Goal: Answer question/provide support: Share knowledge or assist other users

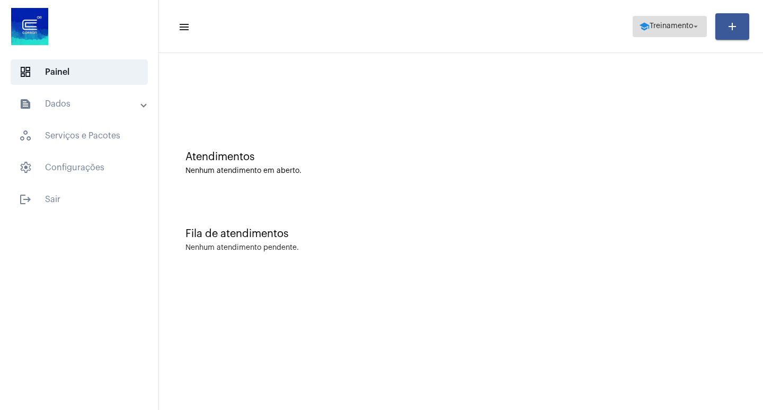
click at [698, 25] on mat-icon "arrow_drop_down" at bounding box center [696, 27] width 10 height 10
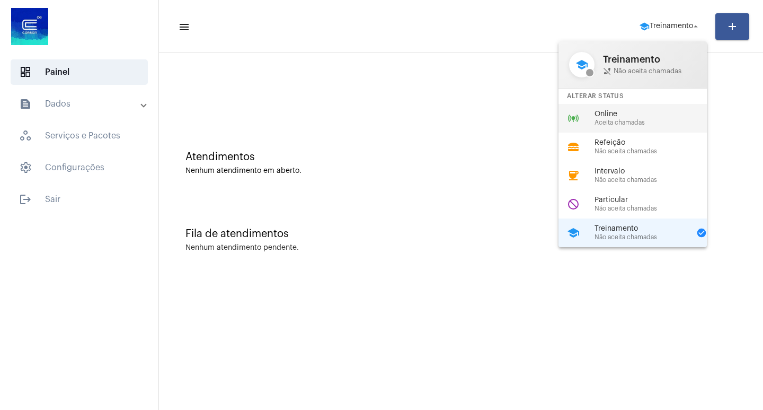
click at [609, 120] on span "Aceita chamadas" at bounding box center [654, 122] width 121 height 7
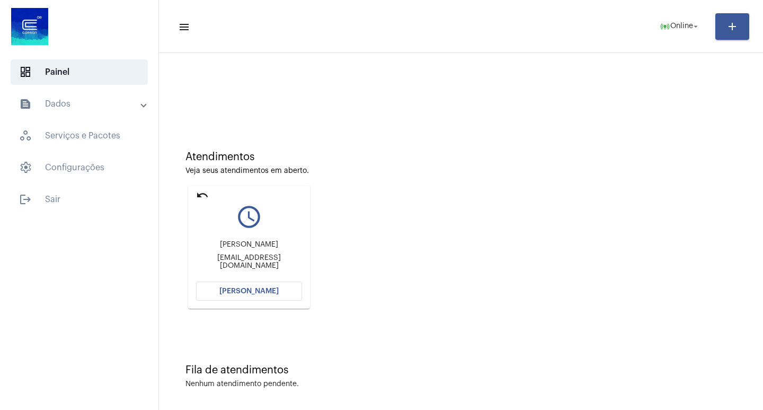
click at [246, 291] on span "[PERSON_NAME]" at bounding box center [248, 290] width 59 height 7
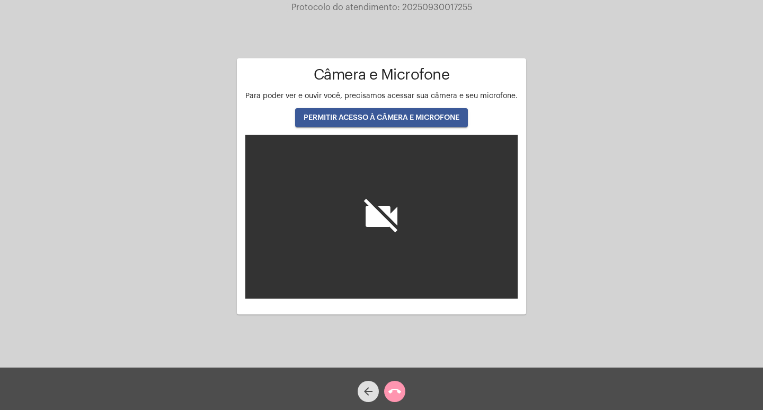
click at [383, 222] on icon "videocam_off" at bounding box center [381, 216] width 42 height 42
click at [387, 207] on icon "videocam_off" at bounding box center [381, 216] width 42 height 42
click at [396, 232] on icon "videocam_off" at bounding box center [381, 216] width 42 height 42
click at [384, 119] on span "PERMITIR ACESSO À CÂMERA E MICROFONE" at bounding box center [382, 117] width 156 height 7
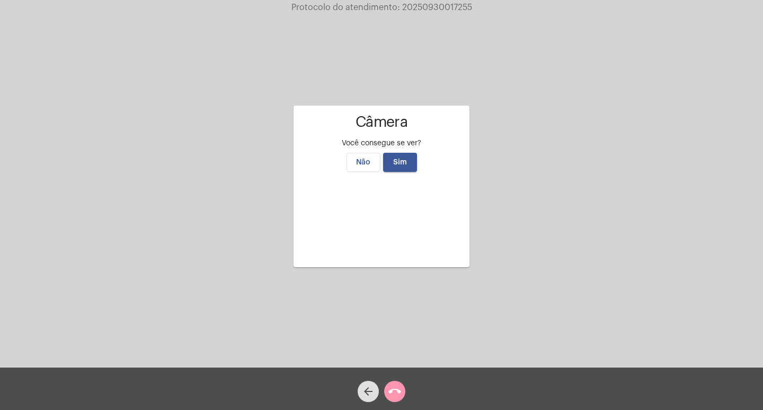
click at [397, 158] on span "Sim" at bounding box center [400, 161] width 14 height 7
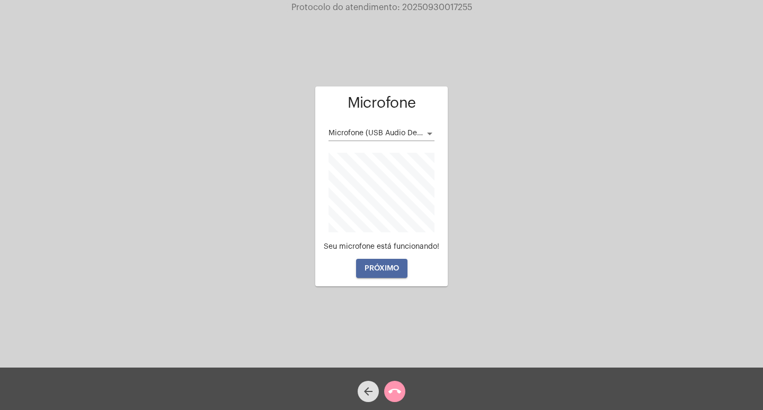
click at [392, 271] on span "PRÓXIMO" at bounding box center [382, 267] width 34 height 7
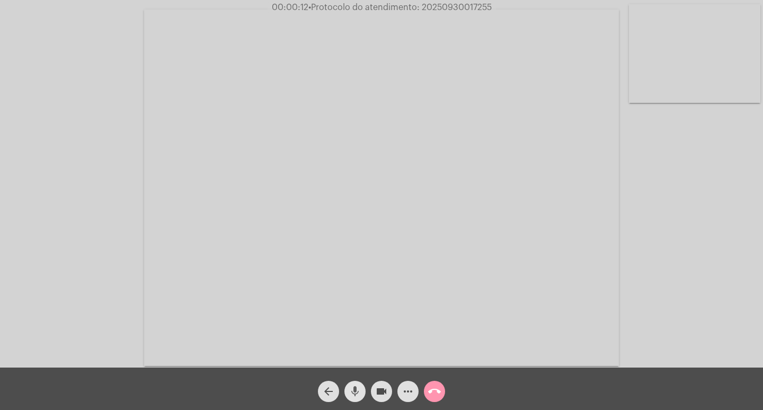
click at [358, 387] on mat-icon "mic" at bounding box center [355, 391] width 13 height 13
click at [358, 387] on mat-icon "mic_off" at bounding box center [355, 391] width 13 height 13
click at [654, 285] on div "Acessando Câmera e Microfone..." at bounding box center [381, 186] width 761 height 367
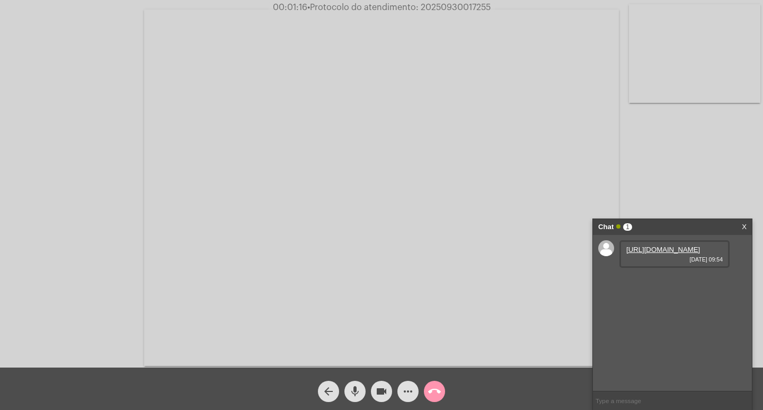
click at [643, 253] on link "[URL][DOMAIN_NAME]" at bounding box center [663, 249] width 74 height 8
click at [653, 283] on link "[URL][DOMAIN_NAME]" at bounding box center [663, 280] width 74 height 8
click at [697, 344] on link "[URL][DOMAIN_NAME]" at bounding box center [663, 340] width 74 height 8
click at [673, 344] on link "[URL][DOMAIN_NAME]" at bounding box center [663, 340] width 74 height 8
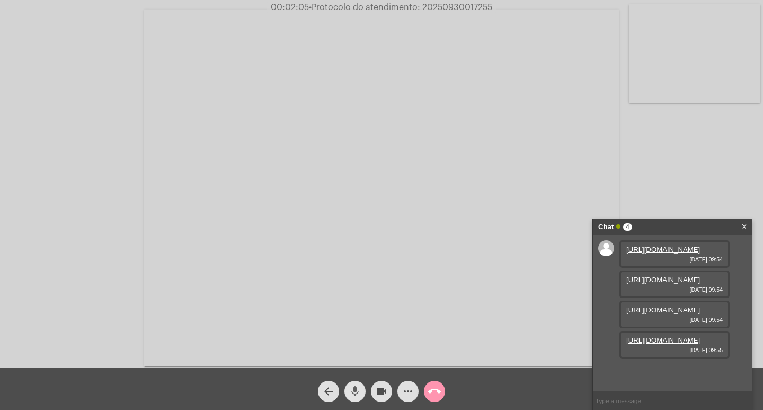
click at [356, 388] on mat-icon "mic" at bounding box center [355, 391] width 13 height 13
click at [382, 389] on mat-icon "videocam" at bounding box center [381, 391] width 13 height 13
click at [654, 344] on link "[URL][DOMAIN_NAME]" at bounding box center [663, 340] width 74 height 8
click at [673, 253] on link "[URL][DOMAIN_NAME]" at bounding box center [663, 249] width 74 height 8
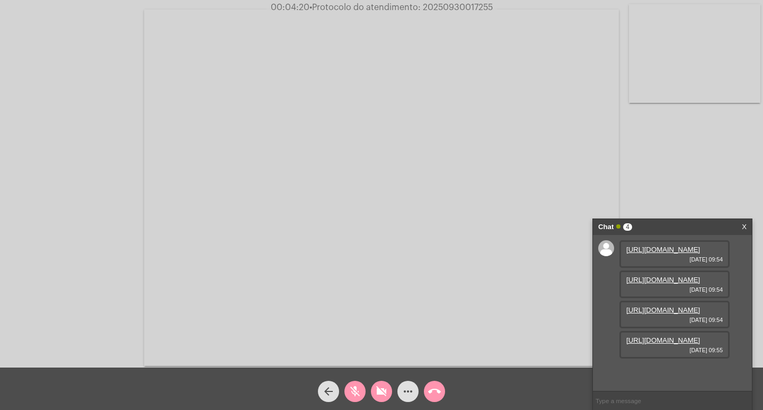
click at [683, 283] on link "[URL][DOMAIN_NAME]" at bounding box center [663, 280] width 74 height 8
click at [380, 392] on mat-icon "videocam_off" at bounding box center [381, 391] width 13 height 13
click at [356, 392] on mat-icon "mic_off" at bounding box center [355, 391] width 13 height 13
click at [378, 388] on mat-icon "videocam" at bounding box center [381, 391] width 13 height 13
click at [357, 390] on mat-icon "mic" at bounding box center [355, 391] width 13 height 13
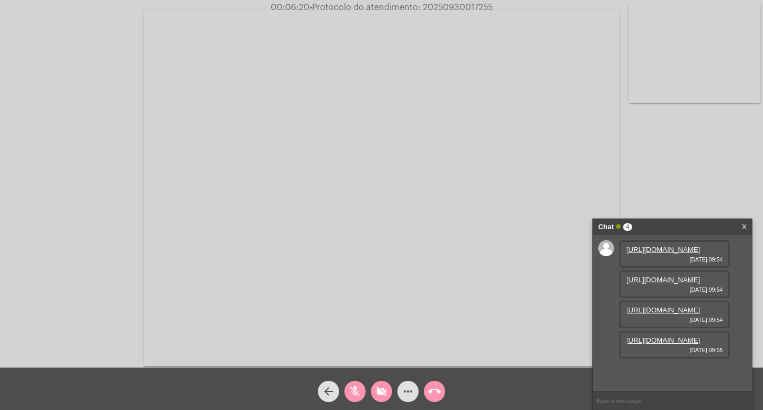
click at [377, 390] on mat-icon "videocam_off" at bounding box center [381, 391] width 13 height 13
click at [354, 391] on mat-icon "mic_off" at bounding box center [355, 391] width 13 height 13
click at [666, 283] on link "[URL][DOMAIN_NAME]" at bounding box center [663, 280] width 74 height 8
click at [383, 390] on mat-icon "videocam" at bounding box center [381, 391] width 13 height 13
click at [359, 390] on mat-icon "mic" at bounding box center [355, 391] width 13 height 13
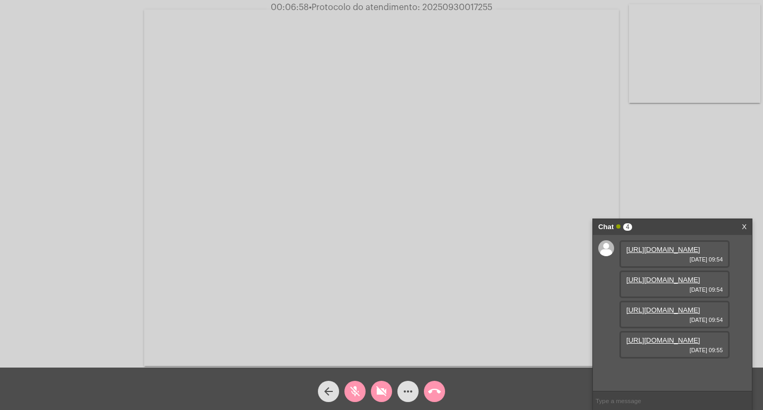
click at [356, 389] on mat-icon "mic_off" at bounding box center [355, 391] width 13 height 13
click at [356, 389] on mat-icon "mic" at bounding box center [355, 391] width 13 height 13
click at [670, 314] on link "[URL][DOMAIN_NAME]" at bounding box center [663, 310] width 74 height 8
click at [664, 344] on link "[URL][DOMAIN_NAME]" at bounding box center [663, 340] width 74 height 8
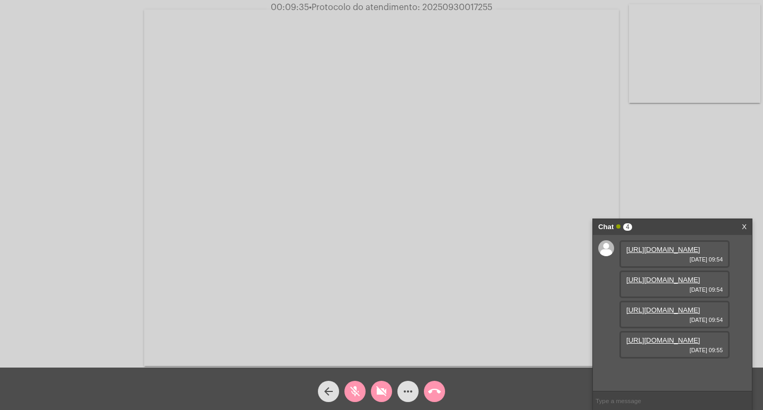
click at [662, 313] on link "[URL][DOMAIN_NAME]" at bounding box center [663, 310] width 74 height 8
click at [687, 283] on link "[URL][DOMAIN_NAME]" at bounding box center [663, 280] width 74 height 8
click at [379, 396] on mat-icon "videocam_off" at bounding box center [381, 391] width 13 height 13
click at [360, 393] on mat-icon "mic_off" at bounding box center [355, 391] width 13 height 13
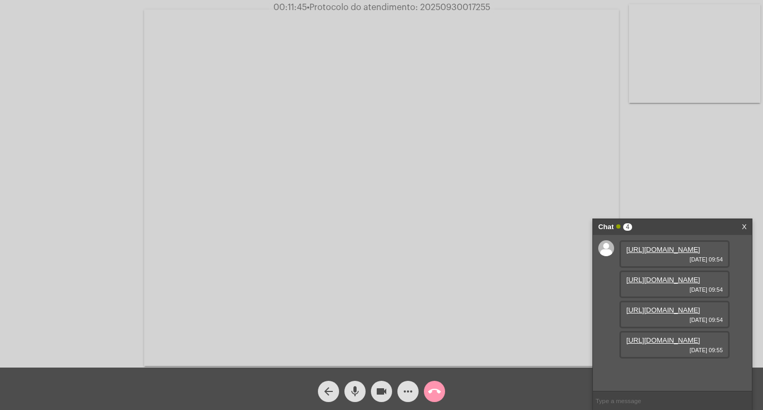
click at [681, 283] on link "[URL][DOMAIN_NAME]" at bounding box center [663, 280] width 74 height 8
click at [376, 388] on mat-icon "videocam" at bounding box center [381, 391] width 13 height 13
click at [353, 388] on mat-icon "mic" at bounding box center [355, 391] width 13 height 13
click at [674, 344] on link "[URL][DOMAIN_NAME]" at bounding box center [663, 340] width 74 height 8
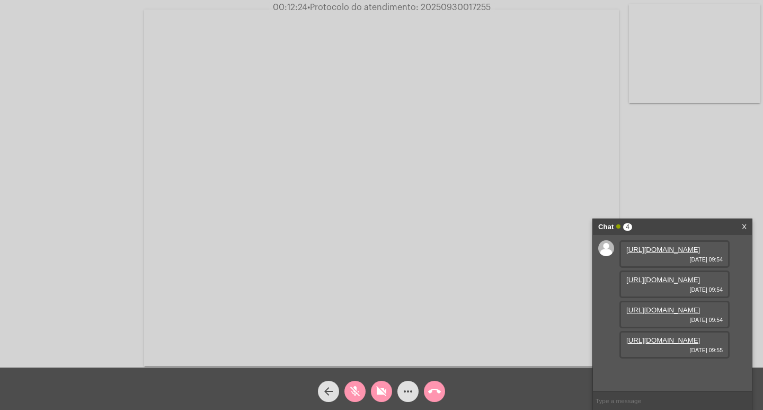
click at [666, 306] on link "[URL][DOMAIN_NAME]" at bounding box center [663, 310] width 74 height 8
click at [676, 344] on link "[URL][DOMAIN_NAME]" at bounding box center [663, 340] width 74 height 8
click at [672, 276] on link "[URL][DOMAIN_NAME]" at bounding box center [663, 280] width 74 height 8
click at [684, 283] on link "[URL][DOMAIN_NAME]" at bounding box center [663, 280] width 74 height 8
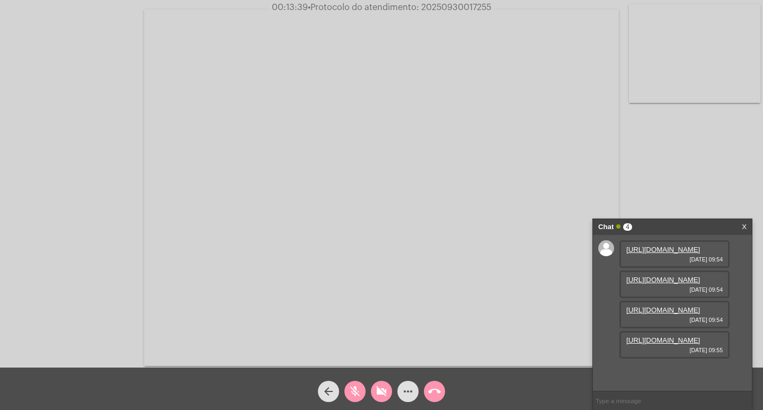
click at [685, 268] on div "[URL][DOMAIN_NAME] [DATE] 09:54" at bounding box center [674, 254] width 110 height 28
click at [684, 253] on link "[URL][DOMAIN_NAME]" at bounding box center [663, 249] width 74 height 8
click at [681, 344] on link "[URL][DOMAIN_NAME]" at bounding box center [663, 340] width 74 height 8
click at [648, 309] on link "[URL][DOMAIN_NAME]" at bounding box center [663, 310] width 74 height 8
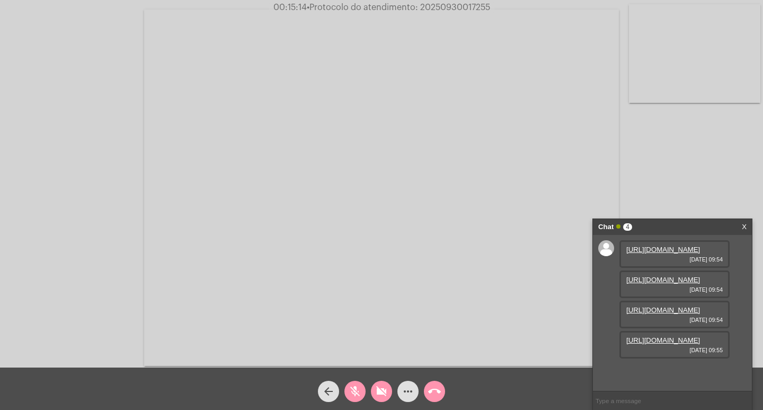
click at [673, 310] on link "[URL][DOMAIN_NAME]" at bounding box center [663, 310] width 74 height 8
click at [684, 283] on link "[URL][DOMAIN_NAME]" at bounding box center [663, 280] width 74 height 8
click at [676, 250] on link "[URL][DOMAIN_NAME]" at bounding box center [663, 249] width 74 height 8
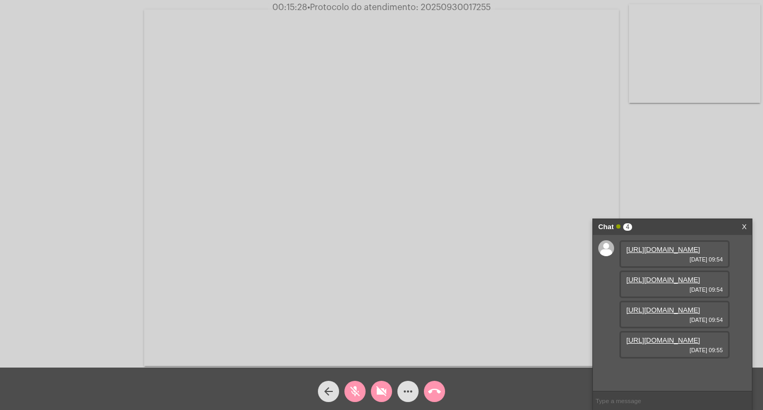
click at [674, 344] on link "[URL][DOMAIN_NAME]" at bounding box center [663, 340] width 74 height 8
click at [690, 344] on link "[URL][DOMAIN_NAME]" at bounding box center [663, 340] width 74 height 8
click at [662, 344] on link "[URL][DOMAIN_NAME]" at bounding box center [663, 340] width 74 height 8
click at [361, 393] on button "mic_off" at bounding box center [354, 390] width 21 height 21
click at [380, 392] on mat-icon "videocam_off" at bounding box center [381, 391] width 13 height 13
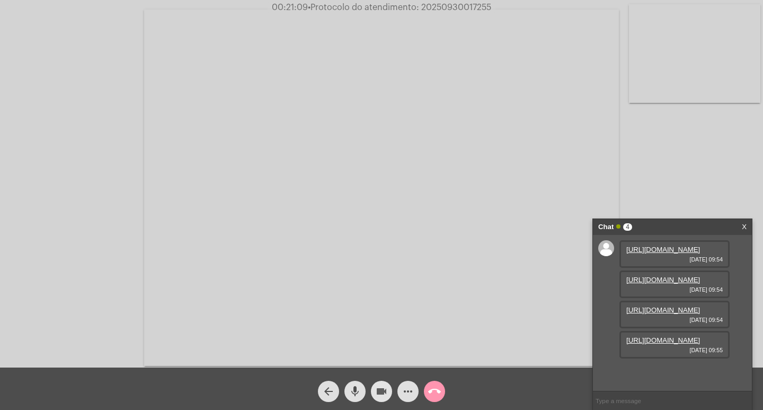
click at [379, 387] on mat-icon "videocam" at bounding box center [381, 391] width 13 height 13
click at [388, 389] on button "videocam_off" at bounding box center [381, 390] width 21 height 21
click at [381, 389] on mat-icon "videocam" at bounding box center [381, 391] width 13 height 13
click at [357, 388] on mat-icon "mic" at bounding box center [355, 391] width 13 height 13
click at [681, 344] on link "[URL][DOMAIN_NAME]" at bounding box center [663, 340] width 74 height 8
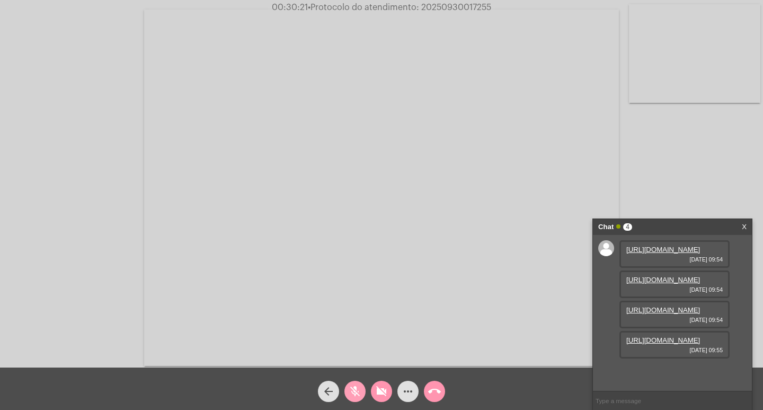
click at [359, 388] on mat-icon "mic_off" at bounding box center [355, 391] width 13 height 13
click at [380, 386] on mat-icon "videocam_off" at bounding box center [381, 391] width 13 height 13
click at [380, 391] on mat-icon "videocam" at bounding box center [381, 391] width 13 height 13
click at [357, 386] on mat-icon "mic" at bounding box center [355, 391] width 13 height 13
click at [360, 393] on mat-icon "mic_off" at bounding box center [355, 391] width 13 height 13
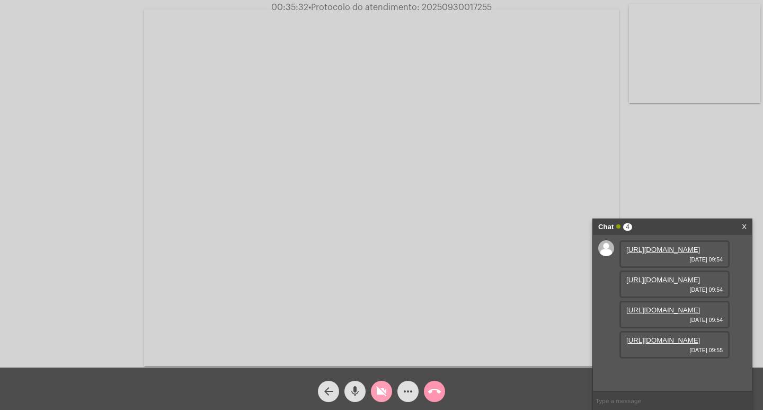
click at [371, 393] on button "videocam_off" at bounding box center [381, 390] width 21 height 21
click at [379, 390] on mat-icon "videocam" at bounding box center [381, 391] width 13 height 13
click at [354, 388] on mat-icon "mic" at bounding box center [355, 391] width 13 height 13
click at [366, 393] on div "mic_off" at bounding box center [355, 388] width 26 height 26
click at [392, 394] on button "videocam_off" at bounding box center [381, 390] width 21 height 21
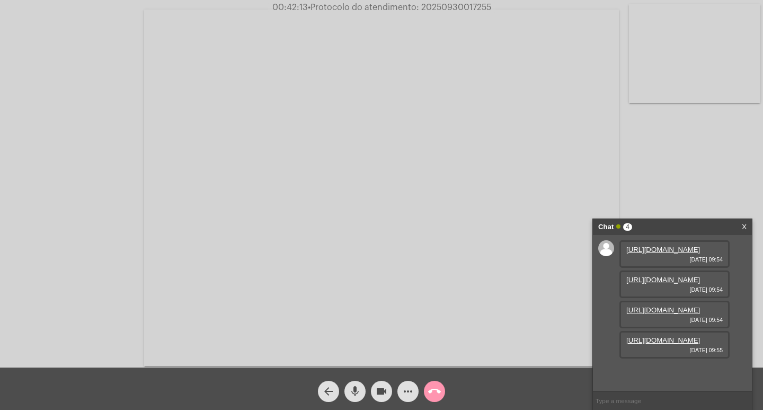
click at [380, 391] on mat-icon "videocam" at bounding box center [381, 391] width 13 height 13
click at [355, 388] on mat-icon "mic" at bounding box center [355, 391] width 13 height 13
drag, startPoint x: 349, startPoint y: 395, endPoint x: 361, endPoint y: 396, distance: 12.2
click at [352, 395] on mat-icon "mic_off" at bounding box center [355, 391] width 13 height 13
click at [380, 390] on mat-icon "videocam_off" at bounding box center [381, 391] width 13 height 13
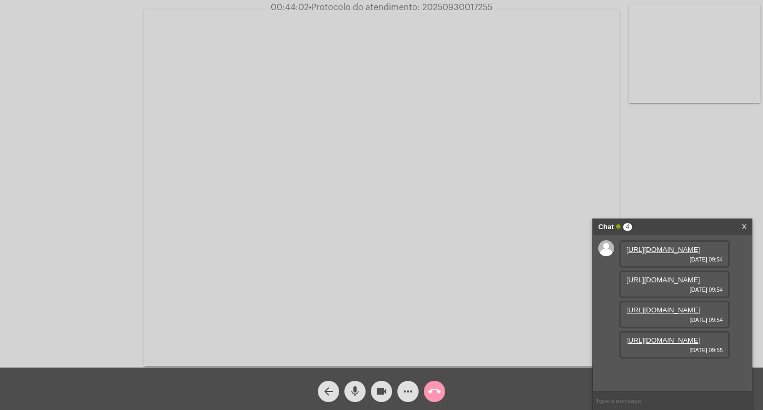
click at [385, 389] on mat-icon "videocam" at bounding box center [381, 391] width 13 height 13
click at [355, 388] on mat-icon "mic" at bounding box center [355, 391] width 13 height 13
click at [665, 344] on link "[URL][DOMAIN_NAME]" at bounding box center [663, 340] width 74 height 8
click at [676, 312] on link "[URL][DOMAIN_NAME]" at bounding box center [663, 310] width 74 height 8
click at [662, 344] on link "[URL][DOMAIN_NAME]" at bounding box center [663, 340] width 74 height 8
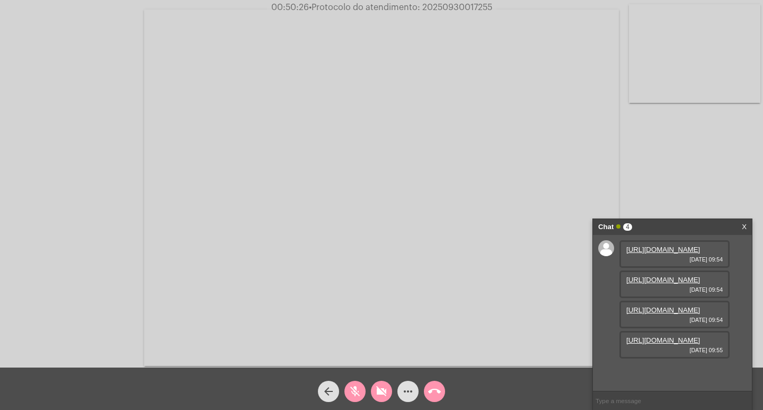
click at [668, 344] on link "[URL][DOMAIN_NAME]" at bounding box center [663, 340] width 74 height 8
click at [688, 344] on link "[URL][DOMAIN_NAME]" at bounding box center [663, 340] width 74 height 8
click at [704, 147] on div "Acessando Câmera e Microfone..." at bounding box center [381, 186] width 761 height 367
click at [383, 390] on mat-icon "videocam_off" at bounding box center [381, 391] width 13 height 13
click at [353, 393] on mat-icon "mic_off" at bounding box center [355, 391] width 13 height 13
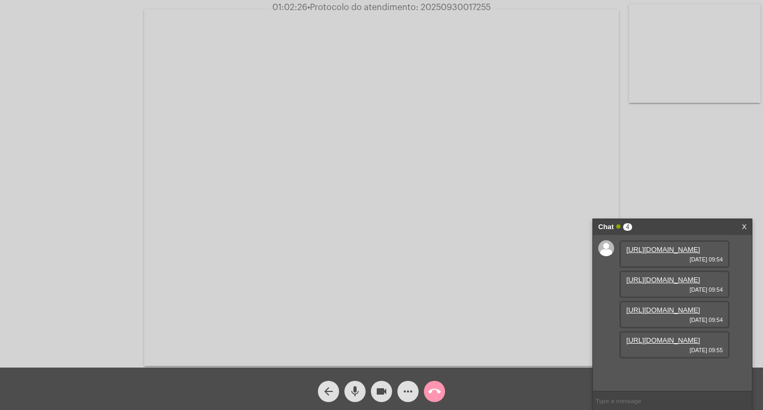
click at [344, 380] on button "mic" at bounding box center [354, 390] width 21 height 21
click at [343, 389] on div "mic_off" at bounding box center [355, 388] width 26 height 26
click at [353, 389] on mat-icon "mic" at bounding box center [355, 391] width 13 height 13
click at [380, 390] on mat-icon "videocam" at bounding box center [381, 391] width 13 height 13
click at [350, 392] on mat-icon "mic_off" at bounding box center [355, 391] width 13 height 13
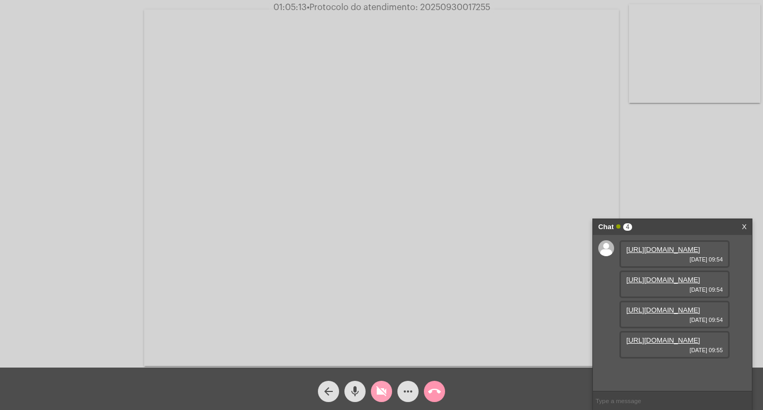
click at [380, 394] on mat-icon "videocam_off" at bounding box center [381, 391] width 13 height 13
click at [379, 388] on mat-icon "videocam" at bounding box center [381, 391] width 13 height 13
click at [354, 390] on mat-icon "mic" at bounding box center [355, 391] width 13 height 13
click at [388, 389] on button "videocam_off" at bounding box center [381, 390] width 21 height 21
click at [357, 390] on mat-icon "mic_off" at bounding box center [355, 391] width 13 height 13
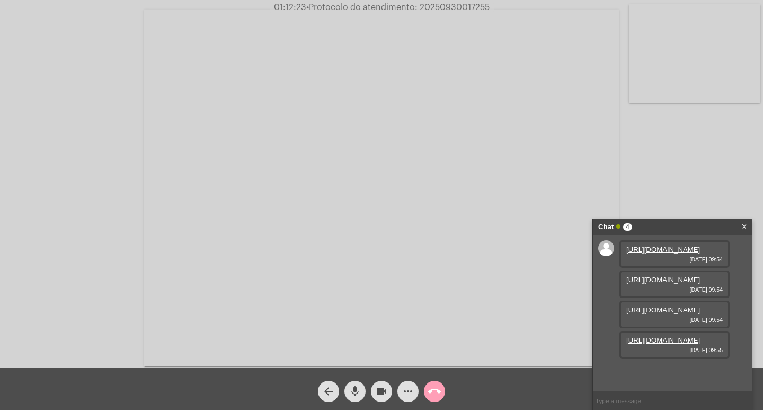
click at [431, 388] on mat-icon "call_end" at bounding box center [434, 391] width 13 height 13
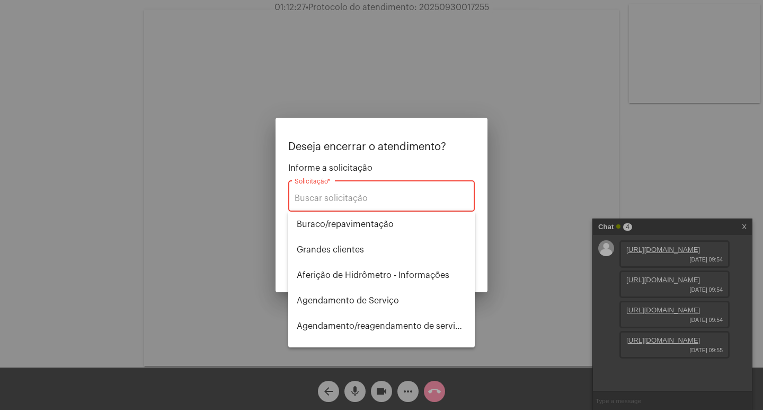
drag, startPoint x: 357, startPoint y: 389, endPoint x: 389, endPoint y: 390, distance: 32.3
click at [359, 389] on div at bounding box center [381, 205] width 763 height 410
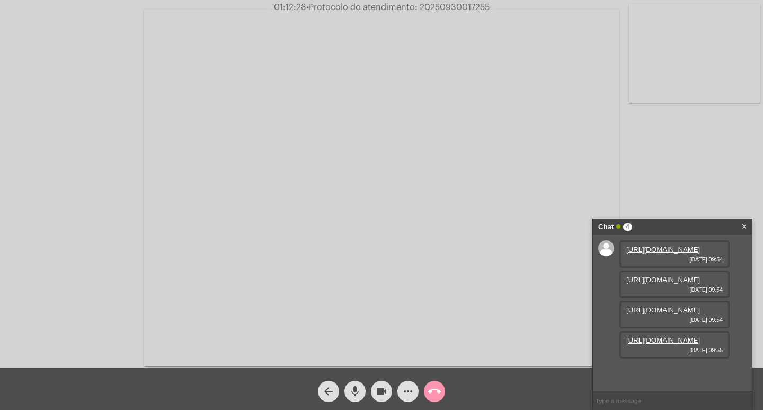
click at [375, 390] on button "videocam" at bounding box center [381, 390] width 21 height 21
click at [350, 392] on button "mic" at bounding box center [354, 390] width 21 height 21
click at [433, 393] on mat-icon "call_end" at bounding box center [434, 391] width 13 height 13
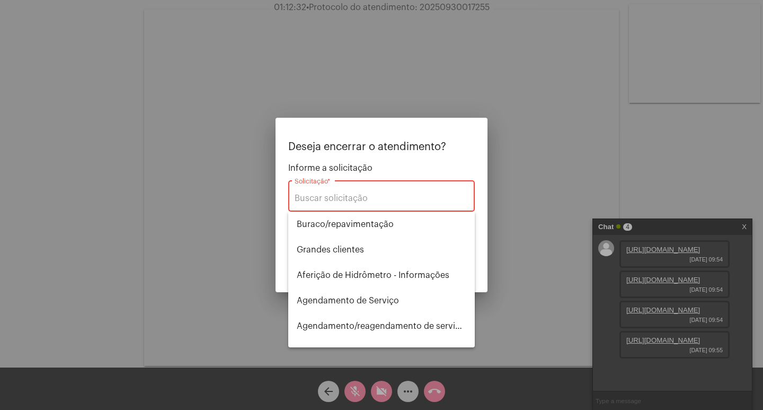
click at [316, 206] on div "Solicitação *" at bounding box center [382, 194] width 174 height 33
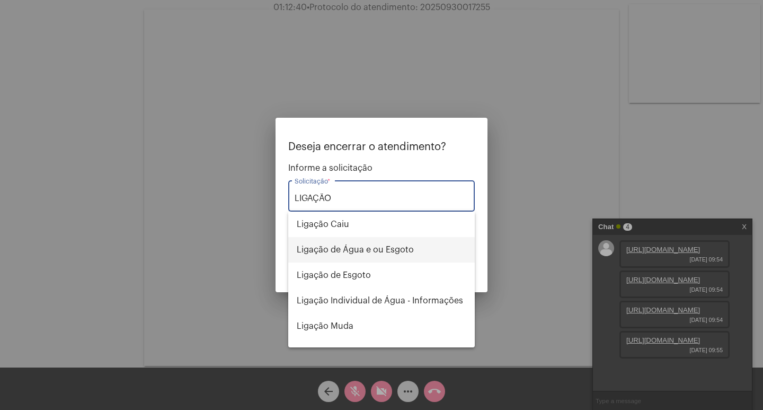
click at [355, 248] on span "Ligação de Água e ou Esgoto" at bounding box center [382, 249] width 170 height 25
type input "Ligação de Água e ou Esgoto"
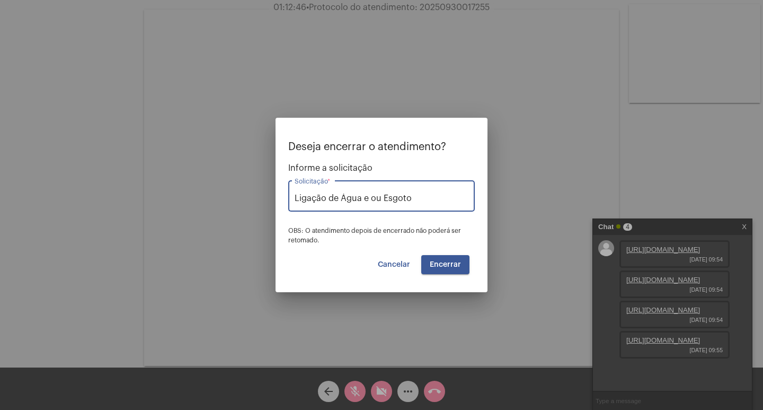
click at [438, 268] on span "Encerrar" at bounding box center [445, 264] width 31 height 7
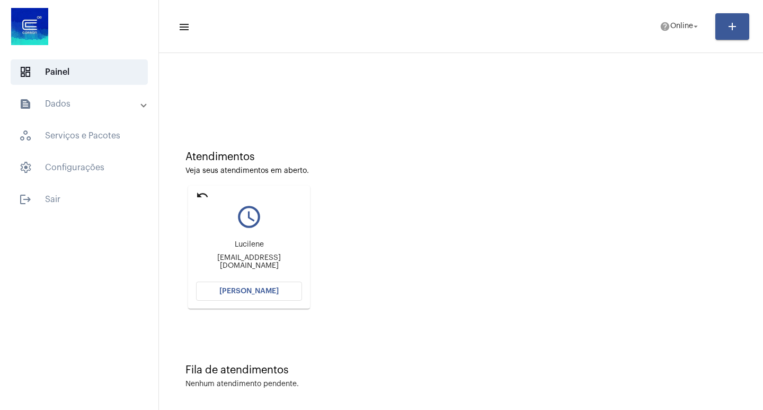
click at [199, 195] on mat-icon "undo" at bounding box center [202, 195] width 13 height 13
click at [685, 23] on span "Online" at bounding box center [681, 26] width 23 height 7
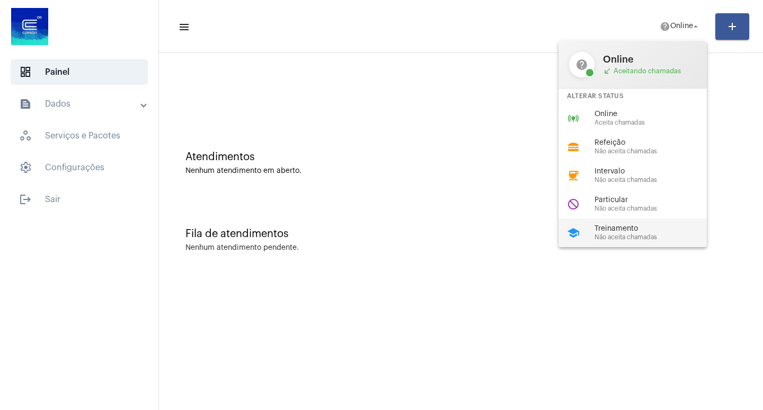
click at [628, 230] on span "Treinamento" at bounding box center [654, 229] width 121 height 8
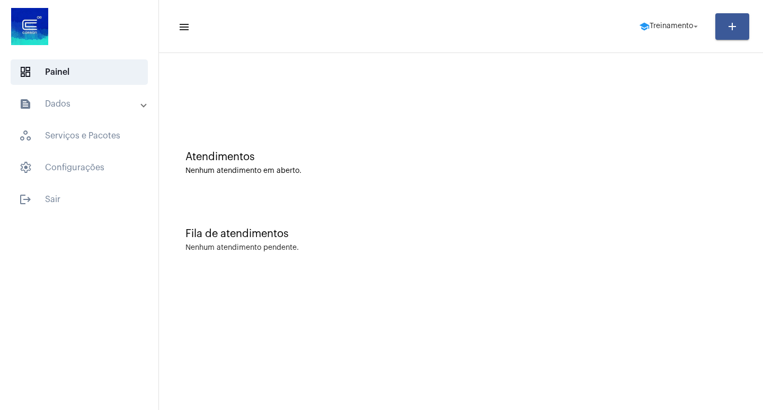
click at [136, 103] on mat-panel-title "text_snippet_outlined Dados" at bounding box center [80, 103] width 122 height 13
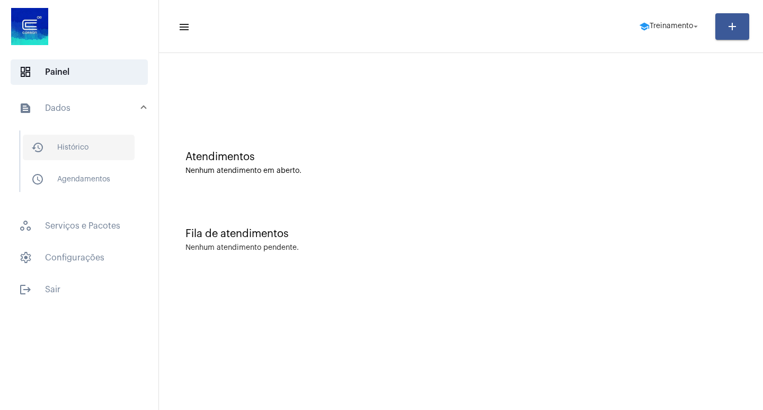
click at [79, 148] on span "history_outlined Histórico" at bounding box center [79, 147] width 112 height 25
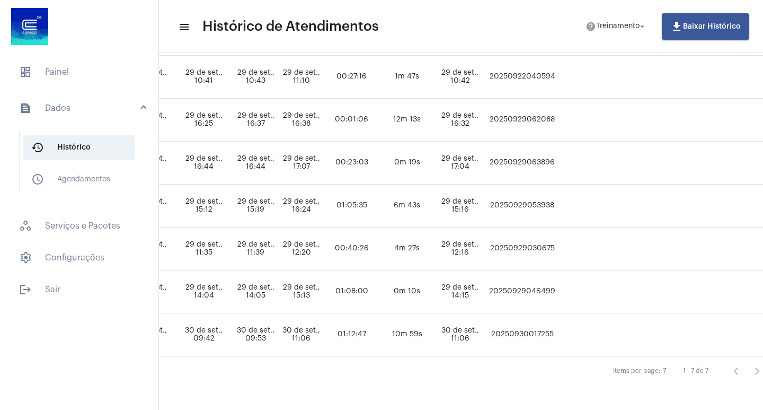
scroll to position [159, 586]
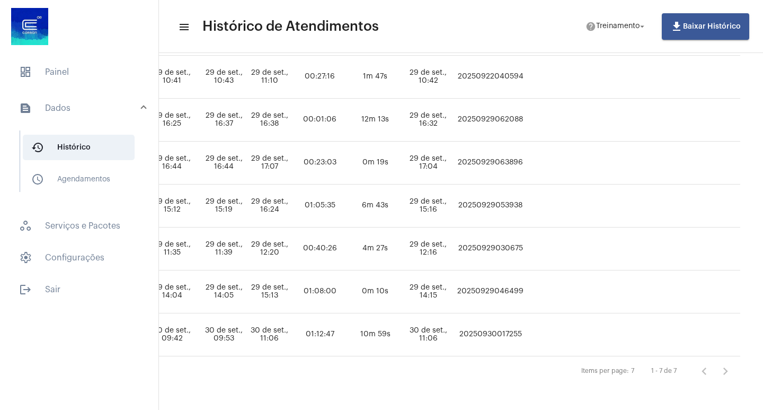
drag, startPoint x: 503, startPoint y: 332, endPoint x: 565, endPoint y: 336, distance: 61.6
click at [526, 336] on td "20250930017255" at bounding box center [491, 334] width 72 height 43
copy td "20250930017255"
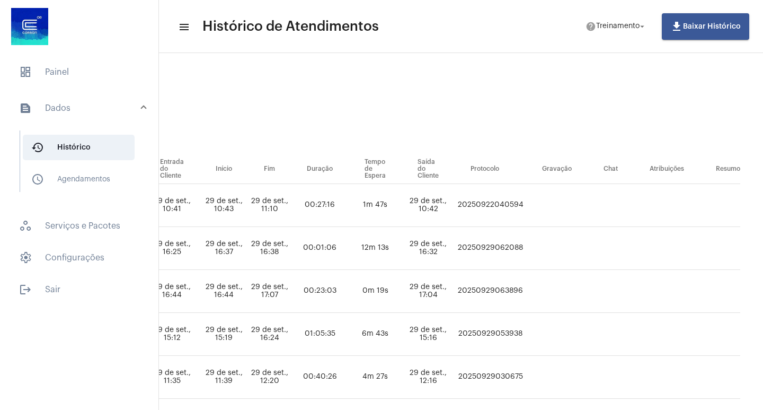
scroll to position [0, 586]
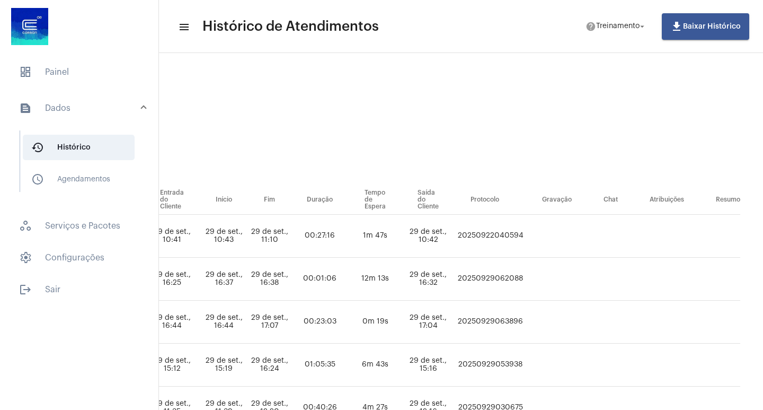
click at [70, 109] on mat-panel-title "text_snippet_outlined Dados" at bounding box center [80, 108] width 122 height 13
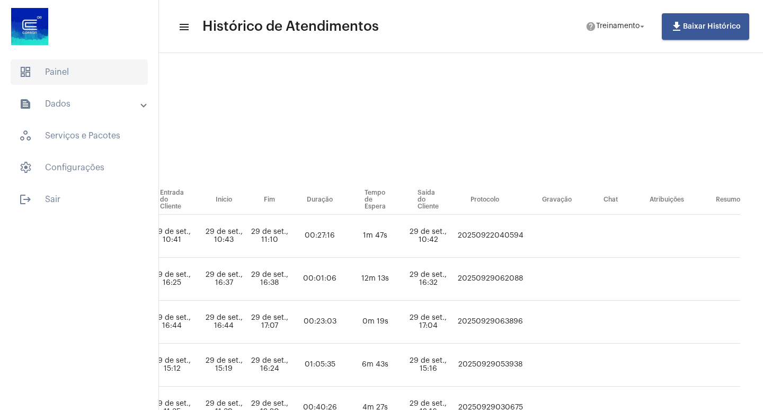
click at [69, 67] on span "dashboard Painel" at bounding box center [79, 71] width 137 height 25
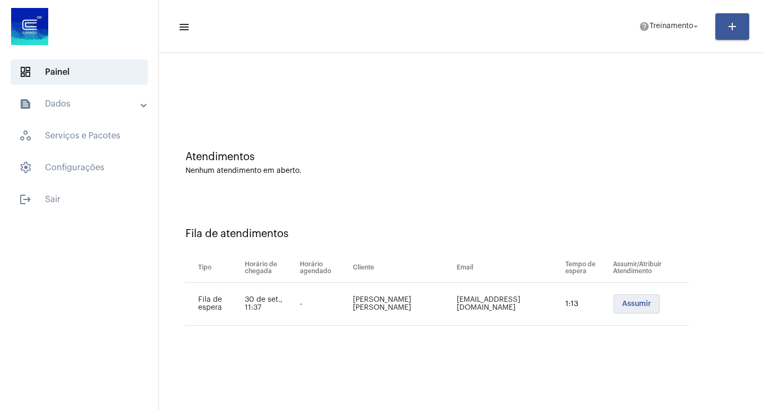
click at [637, 298] on button "Assumir" at bounding box center [637, 303] width 46 height 19
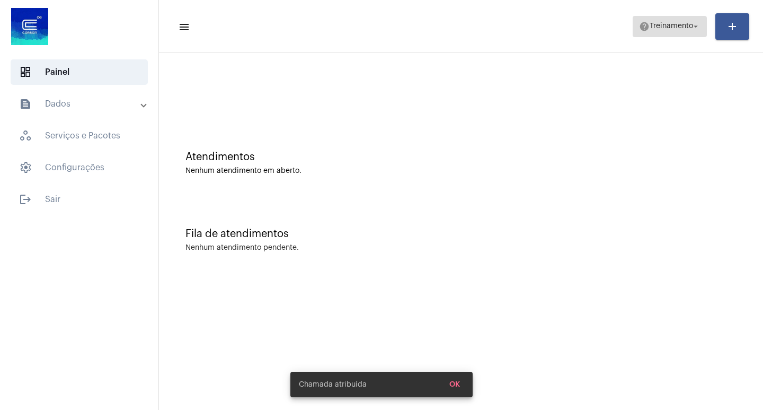
click at [659, 17] on span "help Treinamento arrow_drop_down" at bounding box center [669, 25] width 61 height 19
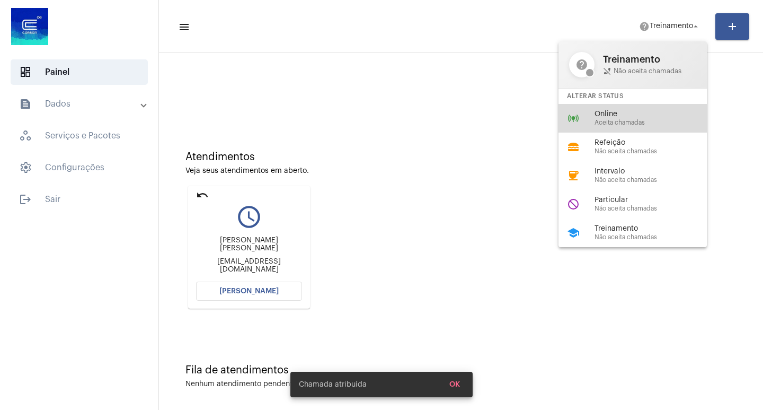
click at [620, 122] on span "Aceita chamadas" at bounding box center [654, 122] width 121 height 7
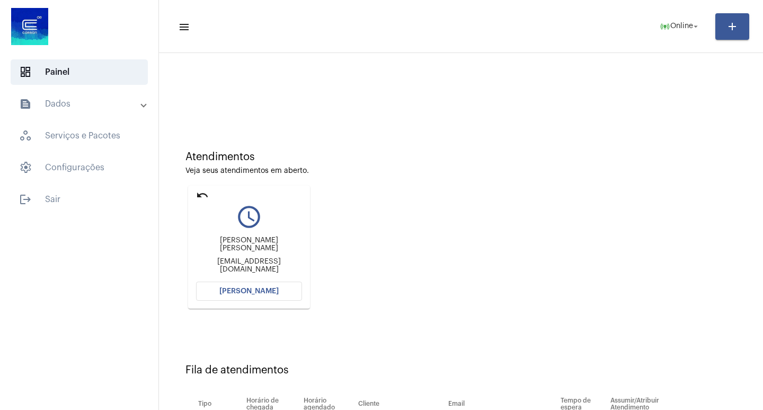
click at [242, 280] on mat-card "undo query_builder [PERSON_NAME] [PERSON_NAME] [EMAIL_ADDRESS][DOMAIN_NAME] [PE…" at bounding box center [249, 246] width 122 height 123
click at [242, 289] on span "[PERSON_NAME]" at bounding box center [248, 290] width 59 height 7
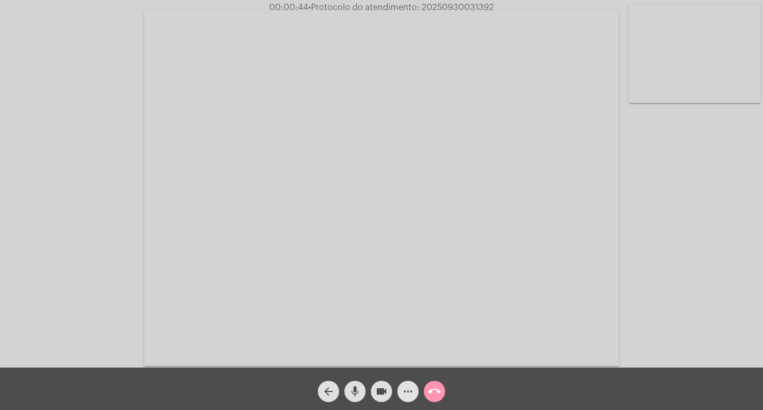
click at [408, 394] on mat-icon "more_horiz" at bounding box center [408, 391] width 13 height 13
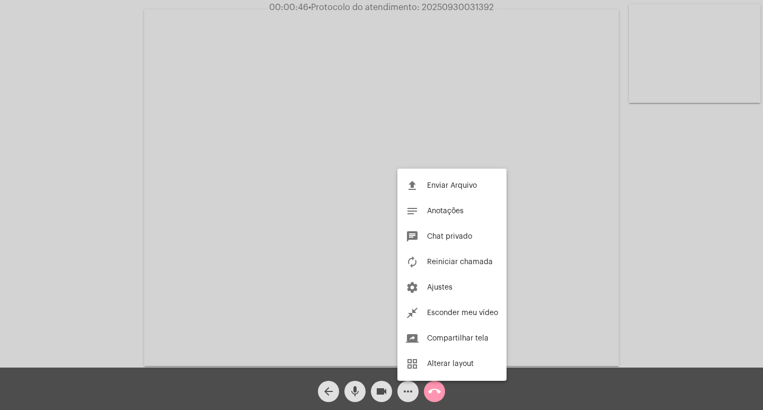
click at [409, 394] on div at bounding box center [381, 205] width 763 height 410
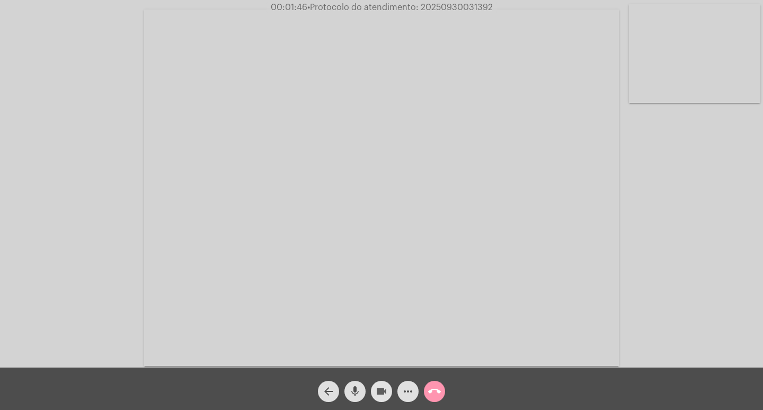
click at [379, 389] on mat-icon "videocam" at bounding box center [381, 391] width 13 height 13
click at [379, 390] on mat-icon "videocam_off" at bounding box center [381, 391] width 13 height 13
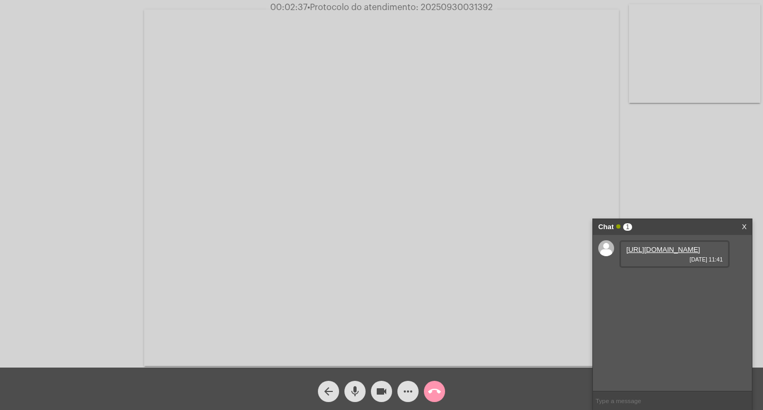
click at [668, 253] on link "[URL][DOMAIN_NAME]" at bounding box center [663, 249] width 74 height 8
click at [689, 283] on link "[URL][DOMAIN_NAME]" at bounding box center [663, 280] width 74 height 8
click at [356, 388] on mat-icon "mic" at bounding box center [355, 391] width 13 height 13
click at [377, 389] on mat-icon "videocam" at bounding box center [381, 391] width 13 height 13
click at [672, 253] on link "[URL][DOMAIN_NAME]" at bounding box center [663, 249] width 74 height 8
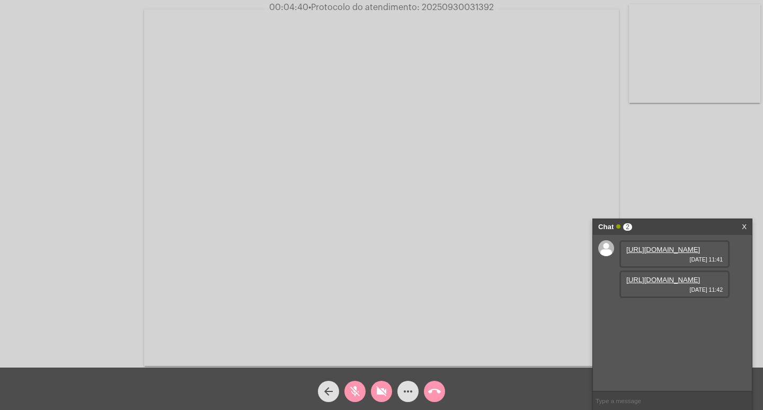
click at [680, 283] on link "[URL][DOMAIN_NAME]" at bounding box center [663, 280] width 74 height 8
click at [360, 389] on mat-icon "mic_off" at bounding box center [355, 391] width 13 height 13
click at [377, 387] on mat-icon "videocam_off" at bounding box center [381, 391] width 13 height 13
click at [383, 391] on mat-icon "videocam" at bounding box center [381, 391] width 13 height 13
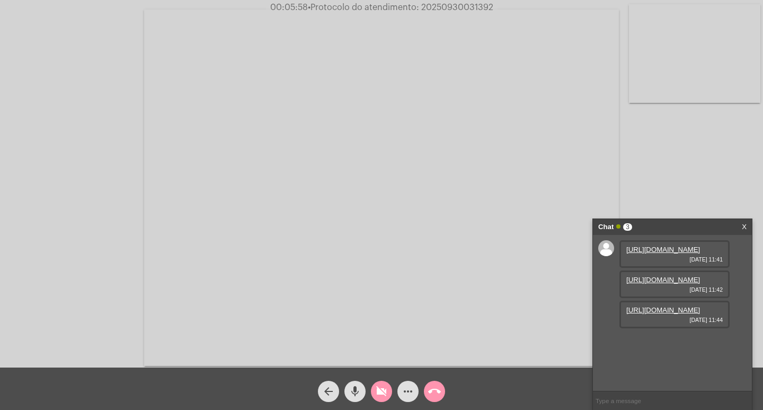
click at [352, 390] on mat-icon "mic" at bounding box center [355, 391] width 13 height 13
click at [650, 314] on link "[URL][DOMAIN_NAME]" at bounding box center [663, 310] width 74 height 8
click at [379, 393] on mat-icon "videocam_off" at bounding box center [381, 391] width 13 height 13
click at [345, 393] on div "arrow_back mic_off videocam more_horiz call_end" at bounding box center [381, 388] width 763 height 42
click at [352, 394] on mat-icon "mic_off" at bounding box center [355, 391] width 13 height 13
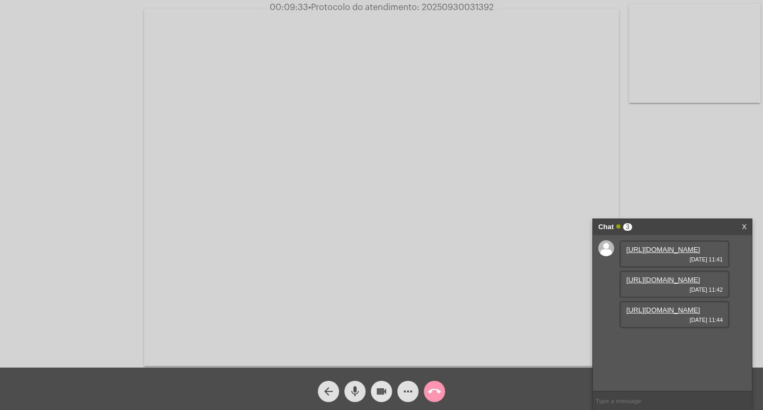
click at [381, 392] on mat-icon "videocam" at bounding box center [381, 391] width 13 height 13
click at [384, 389] on mat-icon "videocam_off" at bounding box center [381, 391] width 13 height 13
click at [381, 390] on mat-icon "videocam" at bounding box center [381, 391] width 13 height 13
click at [354, 386] on mat-icon "mic" at bounding box center [355, 391] width 13 height 13
click at [411, 392] on mat-icon "more_horiz" at bounding box center [408, 391] width 13 height 13
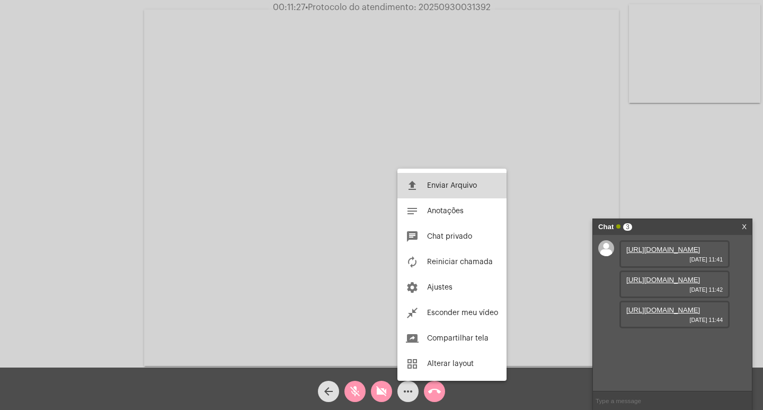
click at [459, 186] on span "Enviar Arquivo" at bounding box center [452, 185] width 50 height 7
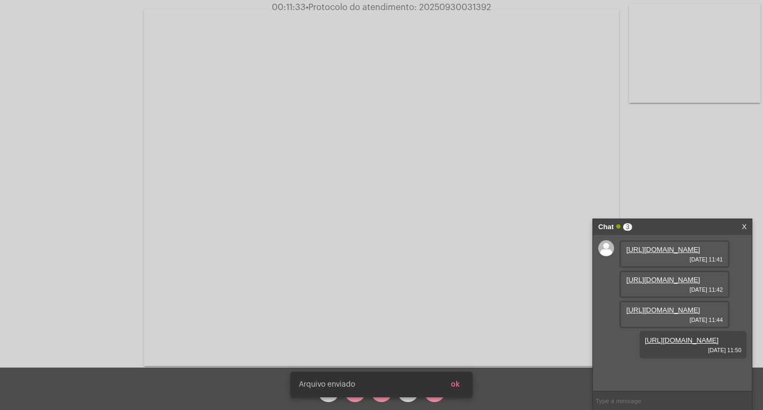
scroll to position [63, 0]
click at [386, 396] on snack-bar-container "[PERSON_NAME] enviado ok" at bounding box center [381, 383] width 182 height 25
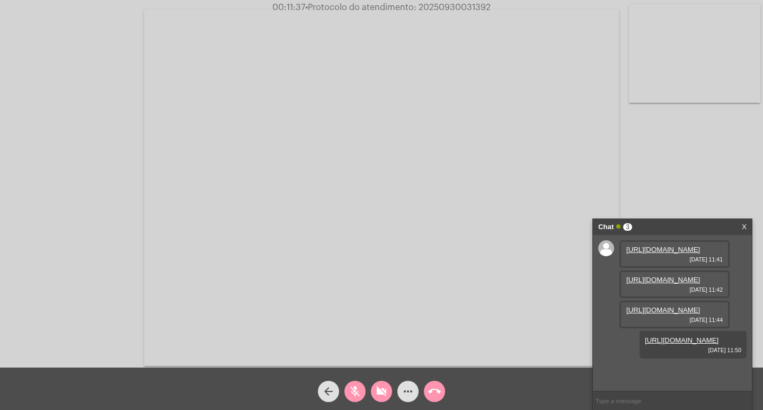
click at [382, 388] on mat-icon "videocam_off" at bounding box center [381, 391] width 13 height 13
click at [352, 388] on mat-icon "mic_off" at bounding box center [355, 391] width 13 height 13
click at [379, 388] on mat-icon "videocam" at bounding box center [381, 391] width 13 height 13
click at [355, 390] on mat-icon "mic" at bounding box center [355, 391] width 13 height 13
click at [667, 344] on link "[URL][DOMAIN_NAME]" at bounding box center [682, 340] width 74 height 8
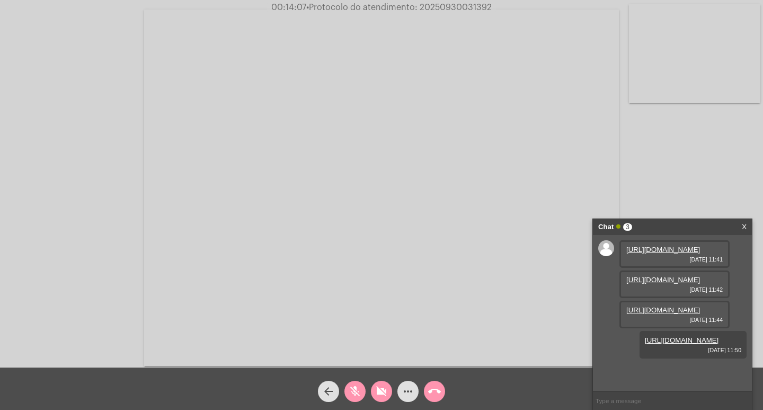
click at [382, 395] on mat-icon "videocam_off" at bounding box center [381, 391] width 13 height 13
click at [358, 389] on mat-icon "mic_off" at bounding box center [355, 391] width 13 height 13
click at [381, 387] on mat-icon "videocam" at bounding box center [381, 391] width 13 height 13
click at [354, 387] on mat-icon "mic" at bounding box center [355, 391] width 13 height 13
click at [203, 38] on video at bounding box center [381, 188] width 475 height 356
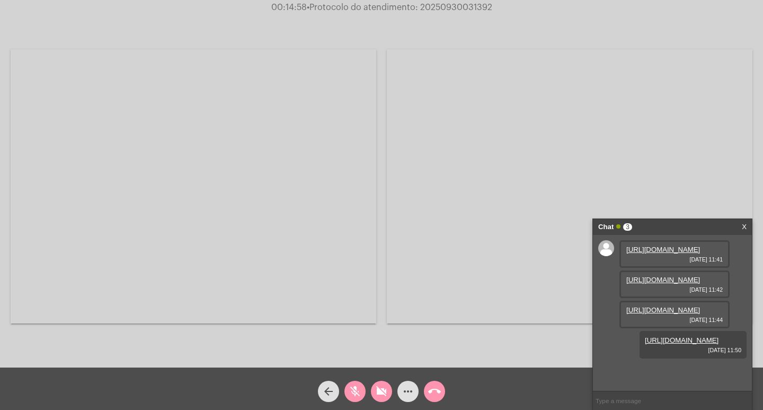
click at [720, 222] on div "Chat 3" at bounding box center [661, 227] width 126 height 16
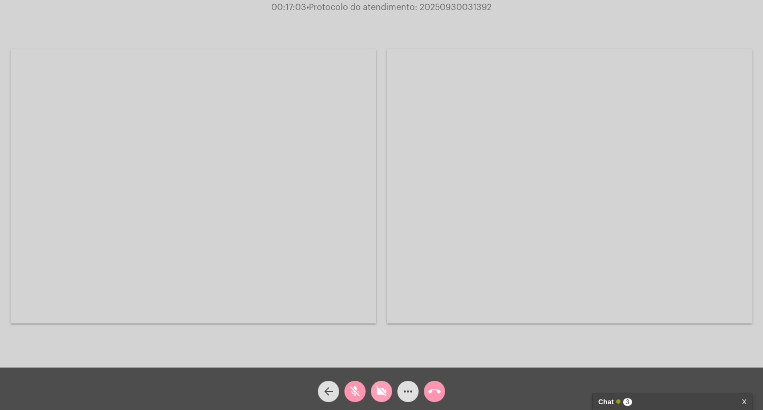
click at [374, 393] on button "videocam_off" at bounding box center [381, 390] width 21 height 21
click at [349, 387] on mat-icon "mic_off" at bounding box center [355, 391] width 13 height 13
click at [709, 406] on div "Chat 3" at bounding box center [661, 402] width 126 height 16
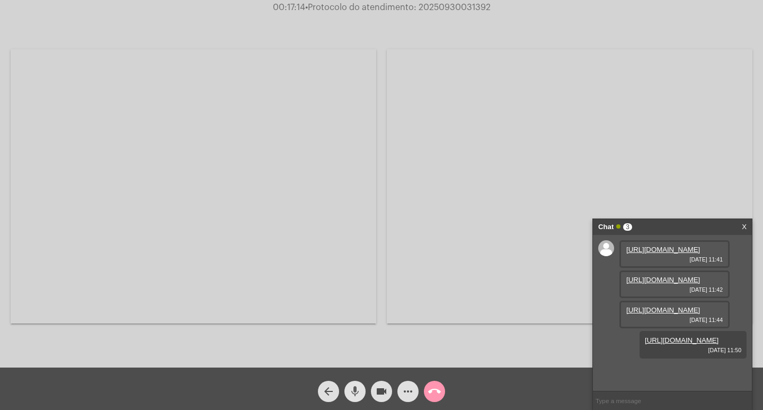
click at [356, 388] on mat-icon "mic" at bounding box center [355, 391] width 13 height 13
click at [378, 388] on mat-icon "videocam" at bounding box center [381, 391] width 13 height 13
click at [383, 389] on mat-icon "videocam_off" at bounding box center [381, 391] width 13 height 13
click at [355, 392] on mat-icon "mic_off" at bounding box center [355, 391] width 13 height 13
click at [382, 391] on mat-icon "videocam" at bounding box center [381, 391] width 13 height 13
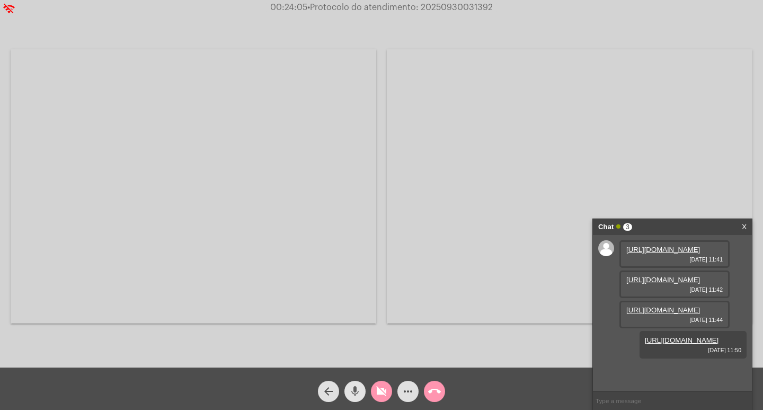
click at [358, 390] on mat-icon "mic" at bounding box center [355, 391] width 13 height 13
drag, startPoint x: 325, startPoint y: 259, endPoint x: 330, endPoint y: 430, distance: 171.2
click at [330, 409] on html "00:25:59 • Protocolo do atendimento: 20250930031392 Acessando Câmera e Microfon…" at bounding box center [381, 205] width 763 height 410
click at [363, 383] on div "mic_off" at bounding box center [355, 388] width 26 height 26
click at [380, 386] on mat-icon "videocam_off" at bounding box center [381, 391] width 13 height 13
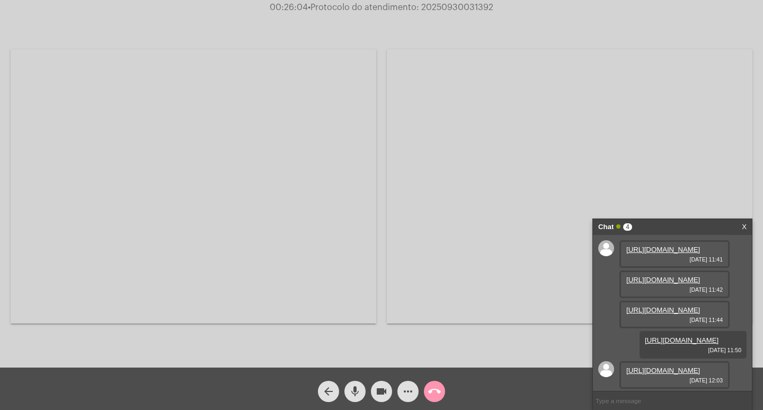
scroll to position [117, 0]
click at [383, 390] on mat-icon "videocam" at bounding box center [381, 391] width 13 height 13
click at [360, 389] on mat-icon "mic" at bounding box center [355, 391] width 13 height 13
click at [634, 366] on link "[URL][DOMAIN_NAME]" at bounding box center [663, 370] width 74 height 8
click at [380, 386] on mat-icon "videocam_off" at bounding box center [381, 391] width 13 height 13
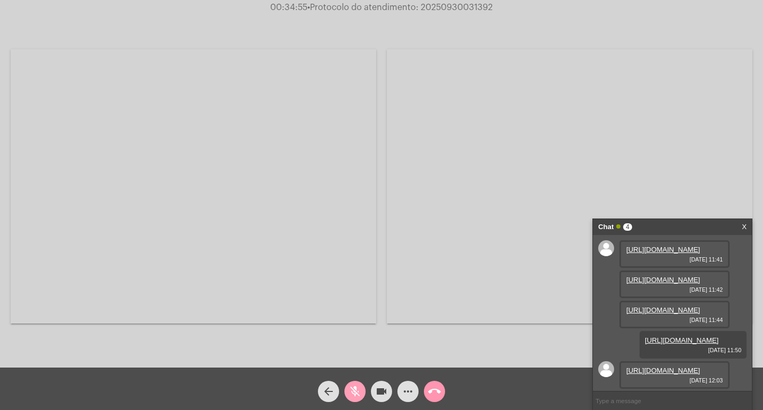
click at [357, 388] on mat-icon "mic_off" at bounding box center [355, 391] width 13 height 13
click at [386, 388] on mat-icon "videocam" at bounding box center [381, 391] width 13 height 13
click at [352, 388] on mat-icon "mic" at bounding box center [355, 391] width 13 height 13
click at [633, 402] on input "text" at bounding box center [672, 400] width 159 height 19
click at [399, 387] on button "more_horiz" at bounding box center [407, 390] width 21 height 21
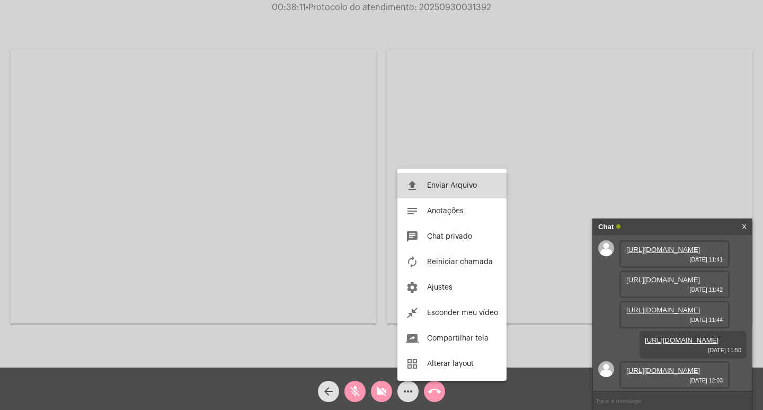
click at [462, 181] on button "file_upload Enviar Arquivo" at bounding box center [451, 185] width 109 height 25
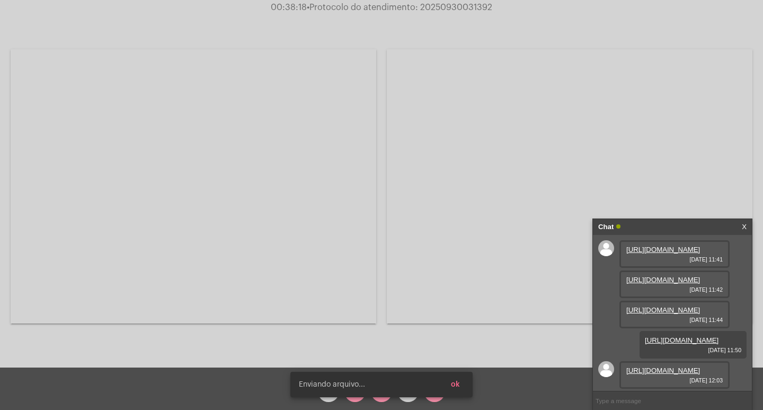
scroll to position [171, 0]
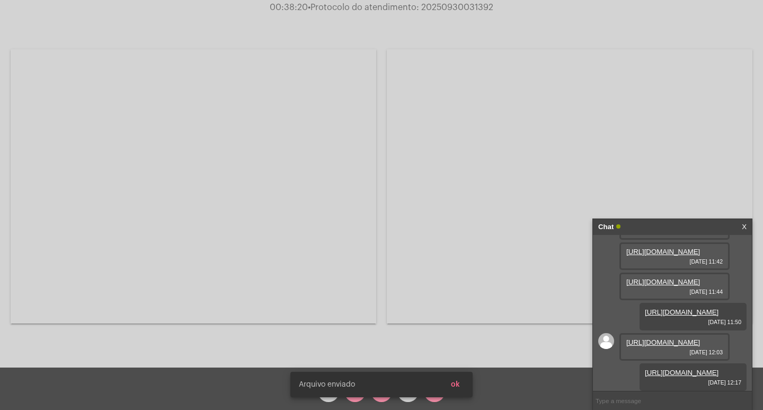
click at [377, 389] on snack-bar-container "[PERSON_NAME] enviado ok" at bounding box center [381, 383] width 182 height 25
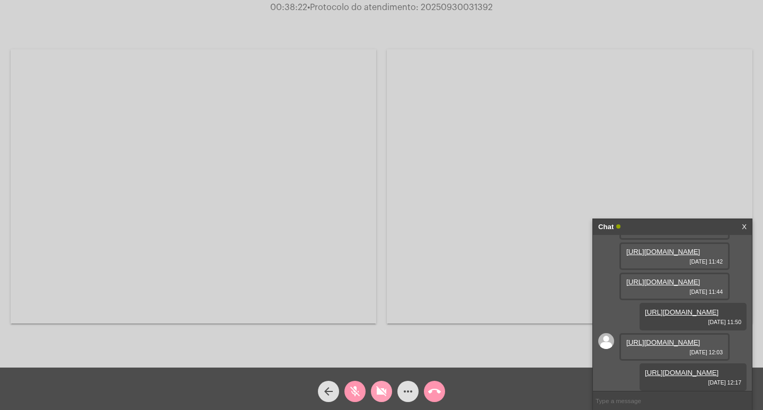
click at [379, 387] on mat-icon "videocam_off" at bounding box center [381, 391] width 13 height 13
click at [352, 389] on mat-icon "mic_off" at bounding box center [355, 391] width 13 height 13
click at [379, 394] on mat-icon "videocam" at bounding box center [381, 391] width 13 height 13
click at [351, 391] on mat-icon "mic" at bounding box center [355, 391] width 13 height 13
click at [431, 390] on mat-icon "call_end" at bounding box center [434, 391] width 13 height 13
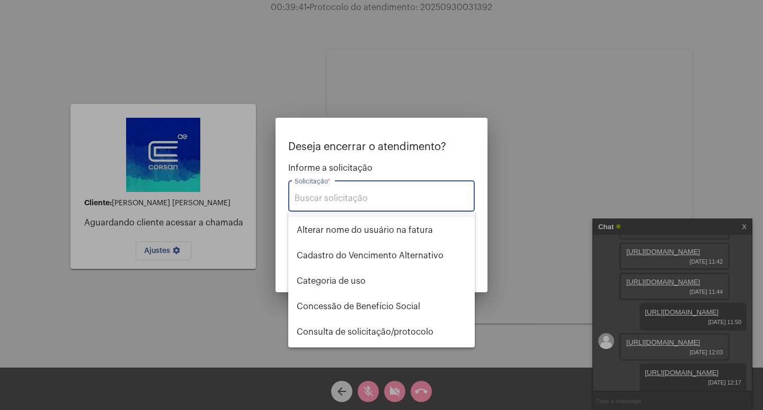
scroll to position [53, 0]
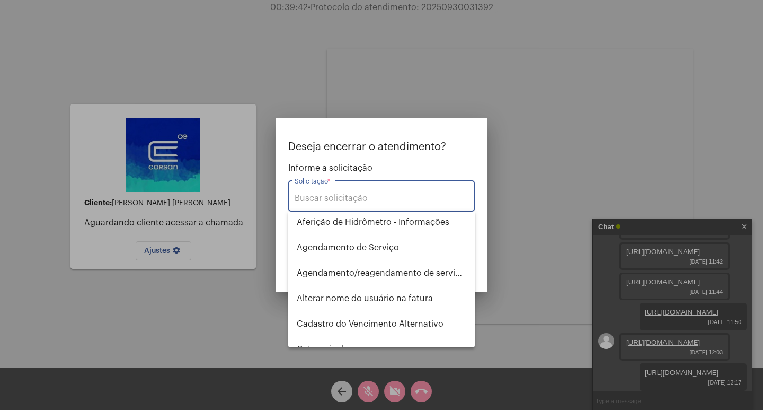
click at [330, 195] on input "Solicitação *" at bounding box center [382, 198] width 174 height 10
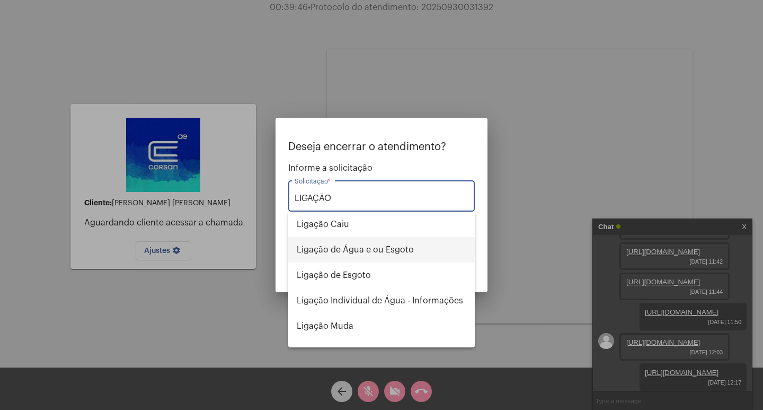
click at [338, 248] on span "Ligação de Água e ou Esgoto" at bounding box center [382, 249] width 170 height 25
type input "Ligação de Água e ou Esgoto"
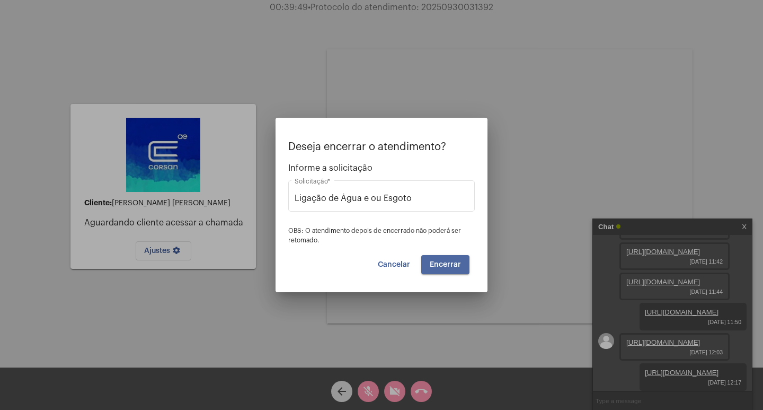
click at [451, 265] on span "Encerrar" at bounding box center [445, 264] width 31 height 7
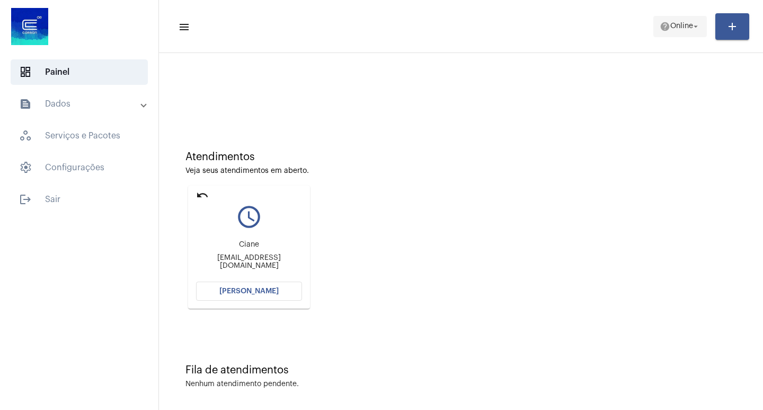
click at [692, 28] on mat-icon "arrow_drop_down" at bounding box center [696, 27] width 10 height 10
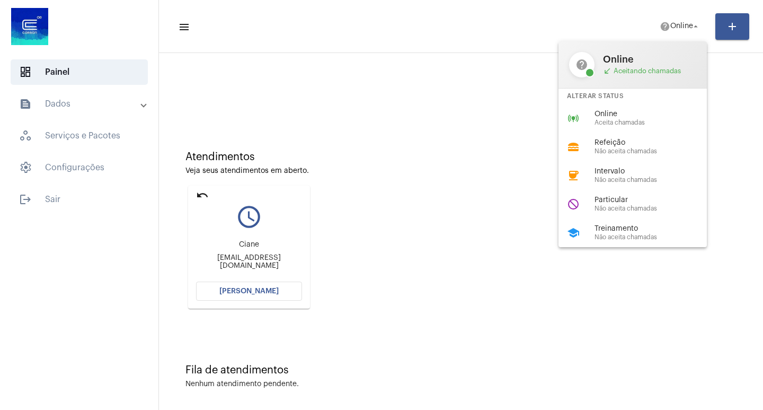
click at [726, 68] on div at bounding box center [381, 205] width 763 height 410
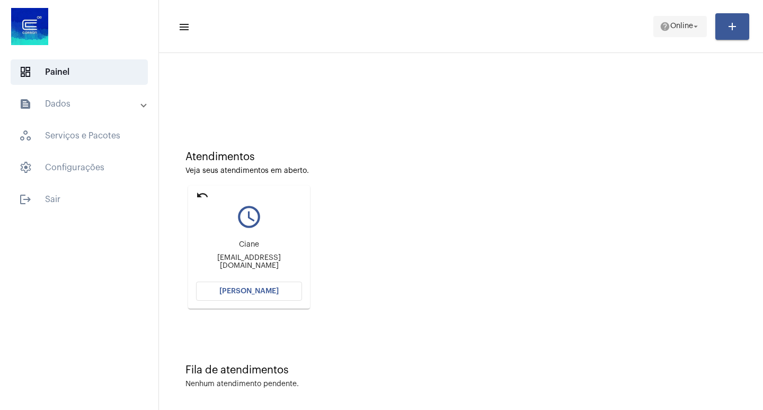
click at [696, 25] on mat-icon "arrow_drop_down" at bounding box center [696, 27] width 10 height 10
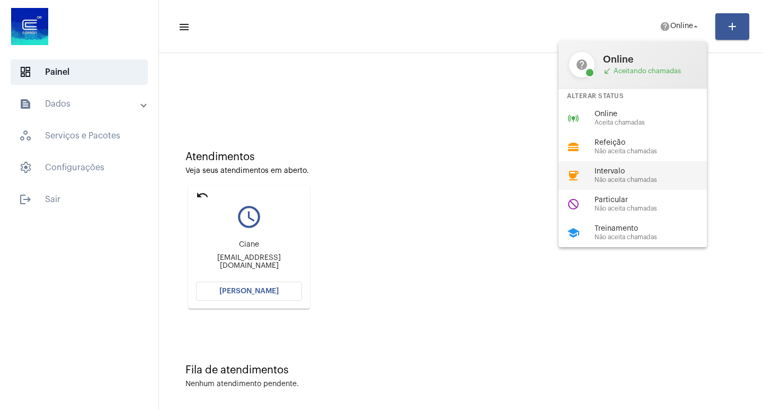
click at [630, 174] on span "Intervalo" at bounding box center [654, 171] width 121 height 8
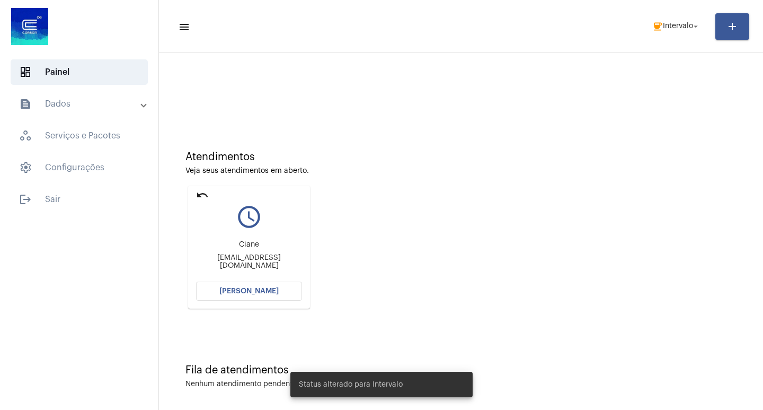
click at [69, 103] on mat-panel-title "text_snippet_outlined Dados" at bounding box center [80, 103] width 122 height 13
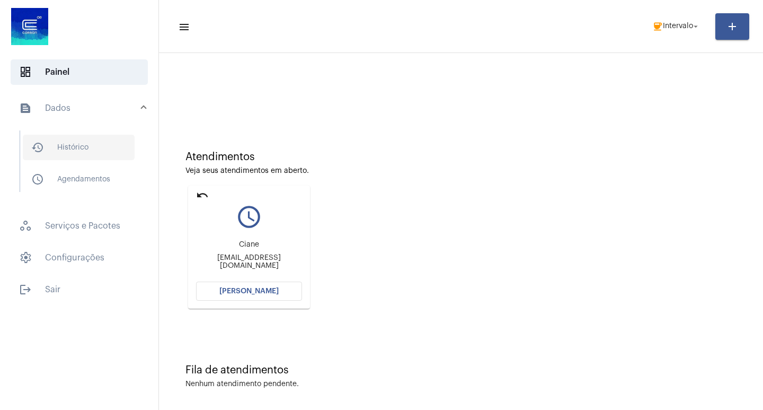
click at [83, 144] on span "history_outlined Histórico" at bounding box center [79, 147] width 112 height 25
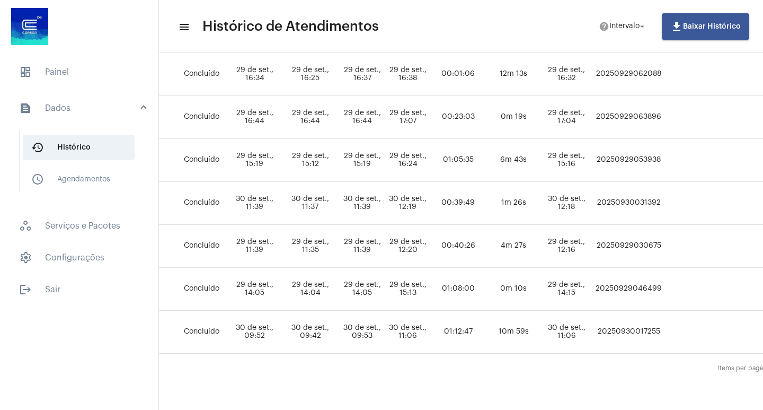
scroll to position [212, 452]
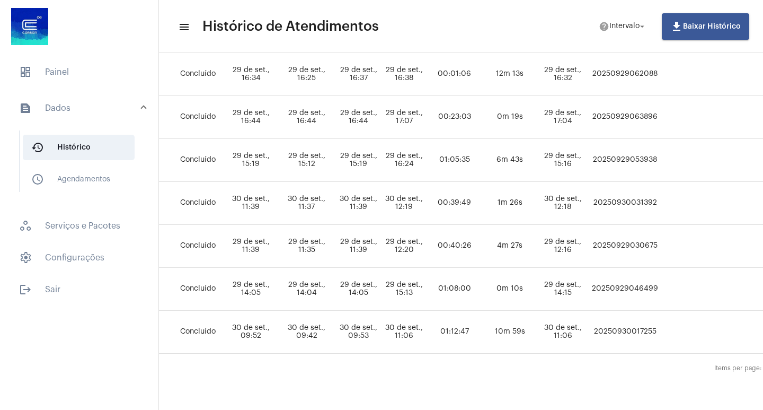
drag, startPoint x: 638, startPoint y: 196, endPoint x: 704, endPoint y: 193, distance: 65.2
click at [704, 193] on tr "[PERSON_NAME] ligacao_de_agua_e_ou_esgoto [PERSON_NAME] [PERSON_NAME] [EMAIL_AD…" at bounding box center [304, 203] width 1141 height 43
copy td "20250930031392"
